Goal: Use online tool/utility: Utilize a website feature to perform a specific function

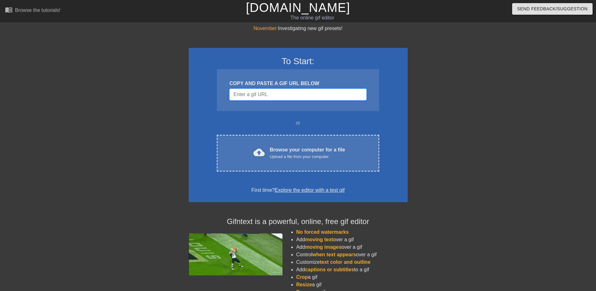
click at [270, 97] on input "Username" at bounding box center [297, 95] width 137 height 12
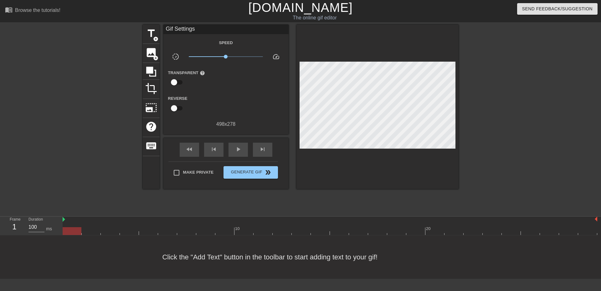
click at [374, 231] on div at bounding box center [330, 231] width 535 height 8
click at [392, 231] on div at bounding box center [330, 231] width 535 height 8
click at [406, 231] on div at bounding box center [396, 231] width 19 height 8
click at [427, 231] on div at bounding box center [330, 231] width 535 height 8
click at [156, 35] on span "title" at bounding box center [151, 34] width 12 height 12
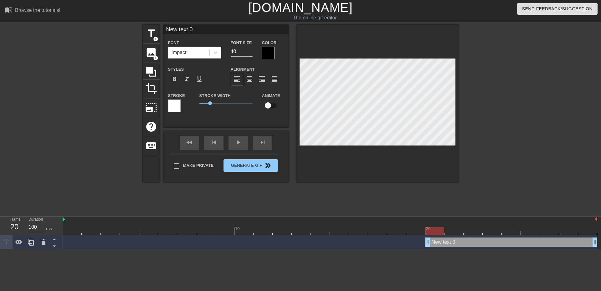
scroll to position [1, 1]
type input "F"
type textarea "F"
type input "FE"
type textarea "FE"
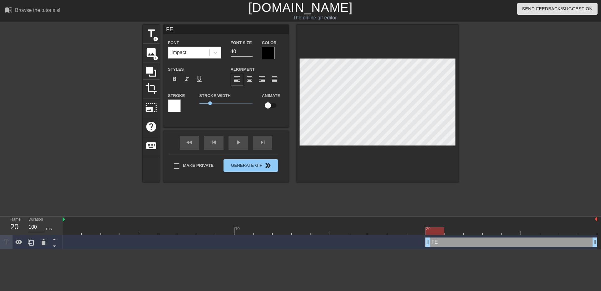
type input "FED"
type textarea "FED"
click at [267, 54] on div at bounding box center [268, 53] width 13 height 13
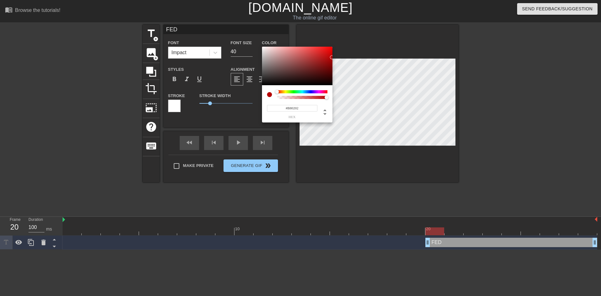
click at [331, 57] on div at bounding box center [297, 66] width 70 height 39
type input "#B80404"
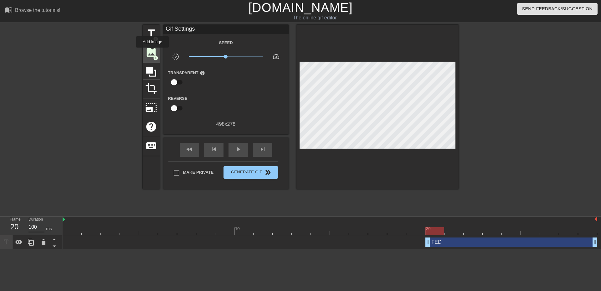
click at [152, 52] on span "image" at bounding box center [151, 53] width 12 height 12
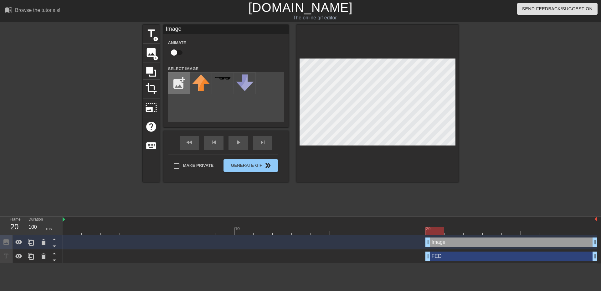
click at [181, 87] on input "file" at bounding box center [178, 83] width 21 height 21
type input "C:\fakepath\Jail Bars.jpg"
click at [199, 79] on img at bounding box center [201, 80] width 18 height 11
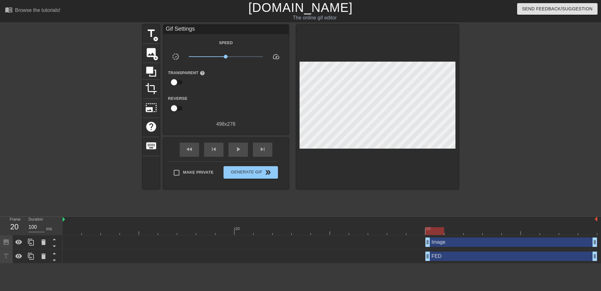
click at [524, 101] on div at bounding box center [513, 119] width 94 height 188
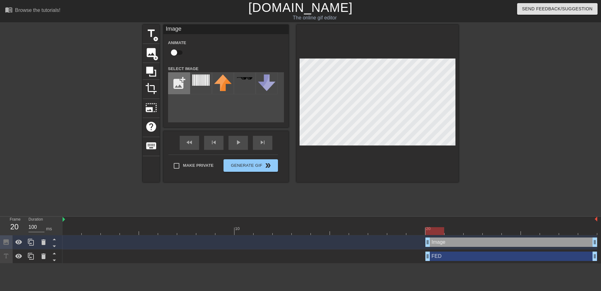
click at [179, 82] on input "file" at bounding box center [178, 83] width 21 height 21
type input "C:\fakepath\Jail Bars.jpg"
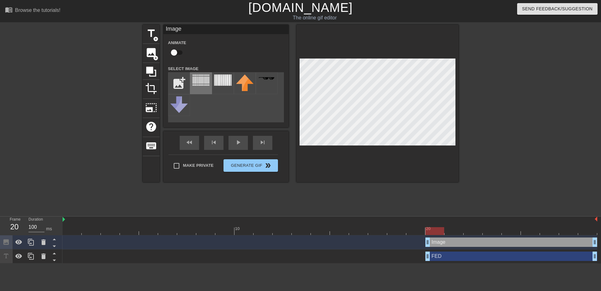
click at [204, 83] on img at bounding box center [201, 80] width 18 height 11
click at [503, 106] on div at bounding box center [513, 119] width 94 height 188
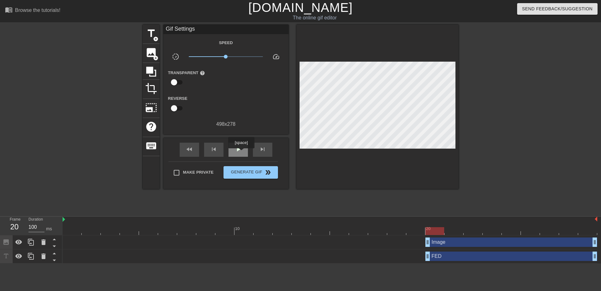
click at [241, 153] on div "play_arrow" at bounding box center [238, 150] width 19 height 14
click at [237, 153] on div "pause" at bounding box center [238, 150] width 19 height 14
click at [257, 148] on div "skip_next" at bounding box center [262, 150] width 19 height 14
click at [261, 147] on span "skip_next" at bounding box center [263, 150] width 8 height 8
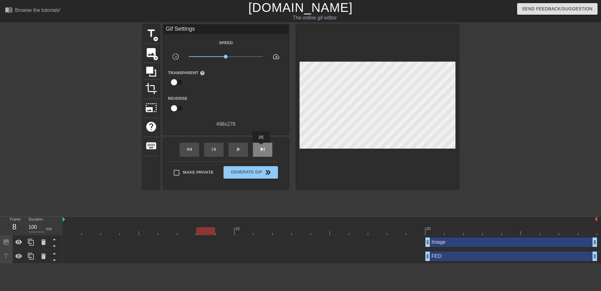
click at [261, 147] on span "skip_next" at bounding box center [263, 150] width 8 height 8
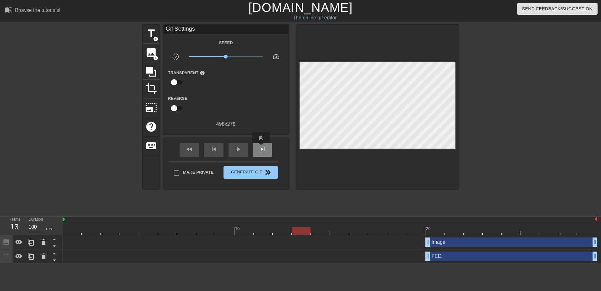
click at [261, 147] on span "skip_next" at bounding box center [263, 150] width 8 height 8
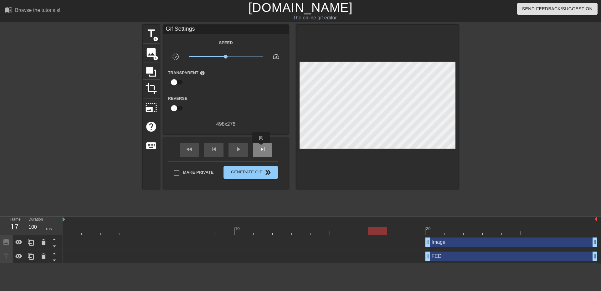
click at [261, 147] on span "skip_next" at bounding box center [263, 150] width 8 height 8
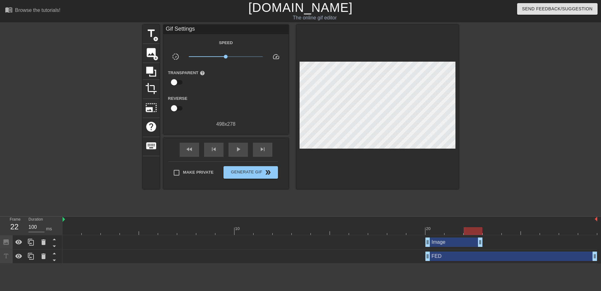
drag, startPoint x: 594, startPoint y: 244, endPoint x: 479, endPoint y: 237, distance: 115.1
click at [479, 237] on div "Image drag_handle drag_handle" at bounding box center [330, 242] width 535 height 14
click at [259, 150] on span "skip_next" at bounding box center [263, 150] width 8 height 8
drag, startPoint x: 482, startPoint y: 245, endPoint x: 593, endPoint y: 251, distance: 110.7
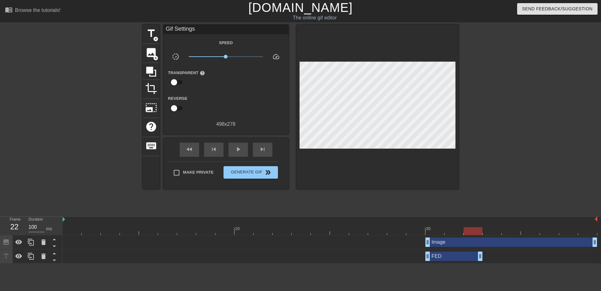
drag, startPoint x: 594, startPoint y: 256, endPoint x: 486, endPoint y: 259, distance: 108.3
click at [486, 259] on div "FED drag_handle drag_handle" at bounding box center [330, 256] width 535 height 9
click at [263, 146] on span "skip_next" at bounding box center [263, 150] width 8 height 8
click at [150, 34] on span "title" at bounding box center [151, 34] width 12 height 12
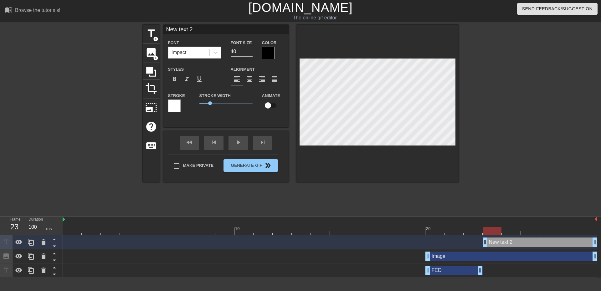
scroll to position [1, 1]
click at [42, 241] on icon at bounding box center [44, 243] width 8 height 8
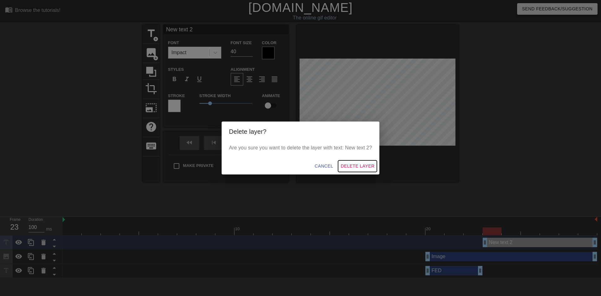
click at [353, 165] on span "Delete Layer" at bounding box center [358, 166] width 34 height 8
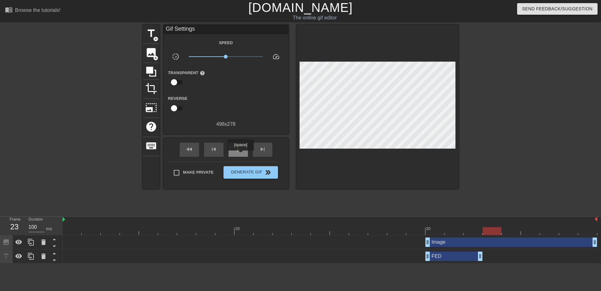
click at [240, 155] on div "play_arrow" at bounding box center [238, 150] width 19 height 14
click at [257, 174] on span "Generate Gif double_arrow" at bounding box center [250, 173] width 49 height 8
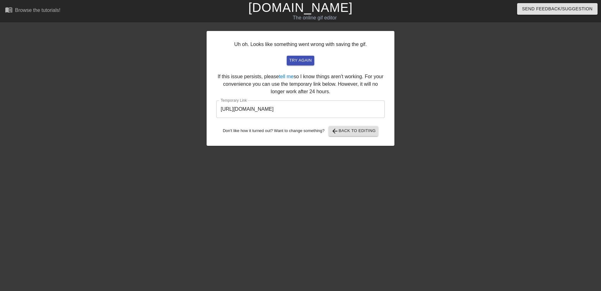
click at [359, 109] on input "[URL][DOMAIN_NAME]" at bounding box center [300, 109] width 168 height 18
drag, startPoint x: 359, startPoint y: 109, endPoint x: 209, endPoint y: 108, distance: 149.6
click at [209, 108] on div "Uh oh. Looks like something went wrong with saving the gif. try again If this i…" at bounding box center [301, 88] width 188 height 115
